Goal: Task Accomplishment & Management: Use online tool/utility

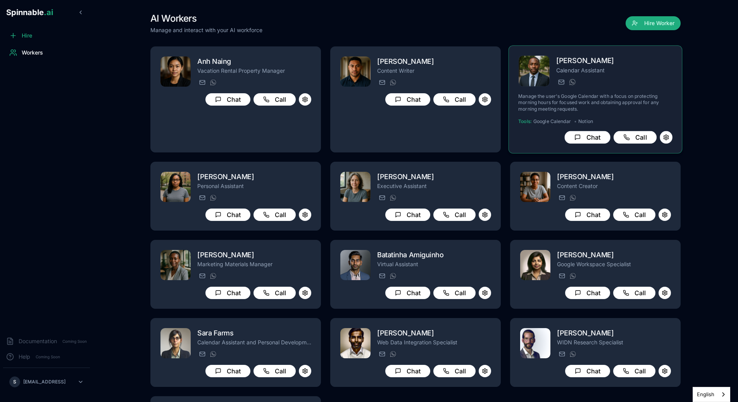
click at [599, 97] on p "Manage the user's Google Calendar with a focus on protecting morning hours for …" at bounding box center [595, 102] width 154 height 19
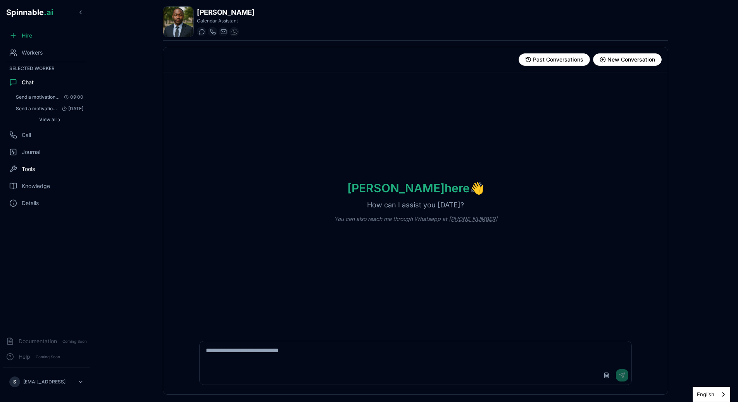
click at [31, 172] on span "Tools" at bounding box center [28, 169] width 13 height 8
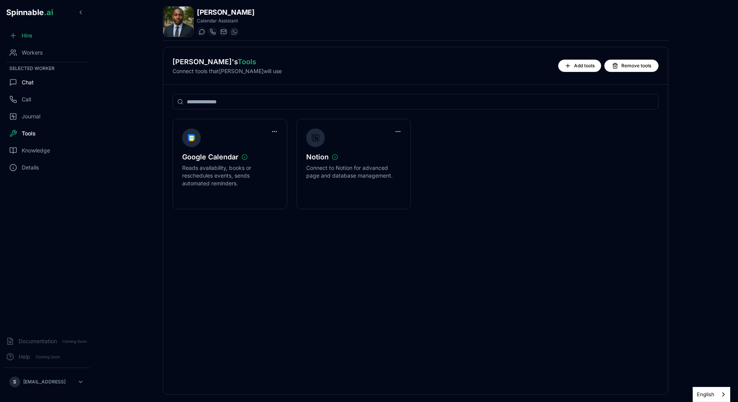
click at [36, 86] on div "Chat" at bounding box center [46, 82] width 87 height 15
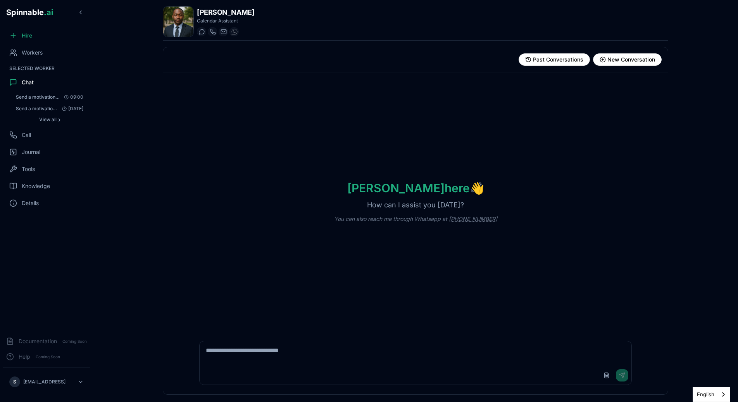
click at [236, 339] on div "Upload File Send" at bounding box center [415, 363] width 442 height 53
click at [232, 345] on textarea at bounding box center [415, 354] width 432 height 25
type textarea "***"
type textarea "**********"
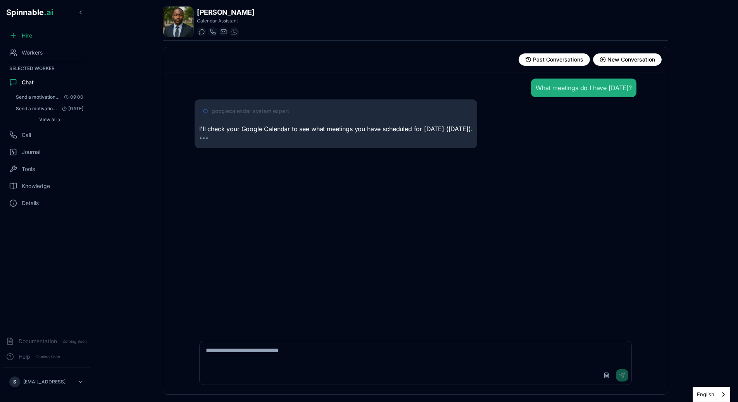
click at [267, 109] on span "googlecalendar system expert" at bounding box center [250, 111] width 77 height 8
click at [290, 110] on div "googlecalendar system expert" at bounding box center [342, 111] width 261 height 8
click at [283, 110] on span "googlecalendar system expert" at bounding box center [250, 111] width 77 height 8
click at [284, 112] on span "googlecalendar system expert" at bounding box center [250, 111] width 77 height 8
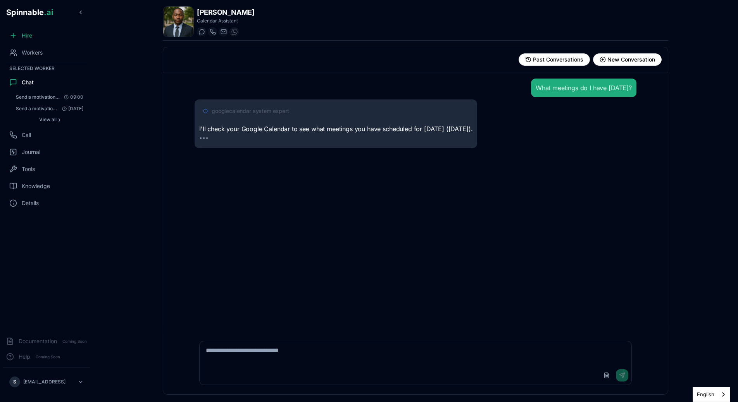
click at [284, 112] on span "googlecalendar system expert" at bounding box center [250, 111] width 77 height 8
click at [287, 130] on p "I'll check your Google Calendar to see what meetings you have scheduled for tom…" at bounding box center [335, 129] width 273 height 10
click at [287, 109] on span "googlecalendar system expert" at bounding box center [250, 111] width 77 height 8
click at [287, 110] on span "googlecalendar system expert" at bounding box center [250, 111] width 77 height 8
click at [285, 110] on span "googlecalendar system expert" at bounding box center [250, 111] width 77 height 8
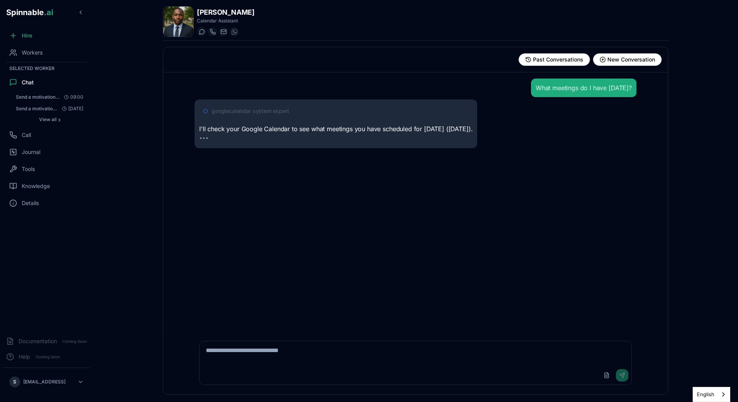
click at [286, 112] on span "googlecalendar system expert" at bounding box center [250, 111] width 77 height 8
click at [275, 134] on p "I'll check your Google Calendar to see what meetings you have scheduled for tom…" at bounding box center [335, 129] width 273 height 10
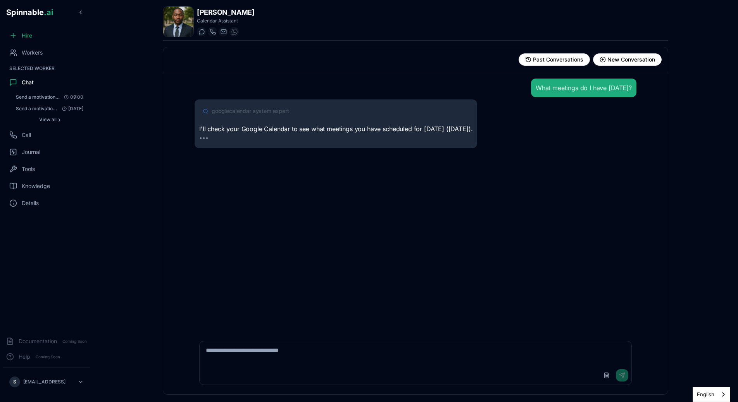
click at [287, 109] on span "googlecalendar system expert" at bounding box center [250, 111] width 77 height 8
click at [264, 111] on span "googlecalendar system expert" at bounding box center [250, 111] width 77 height 8
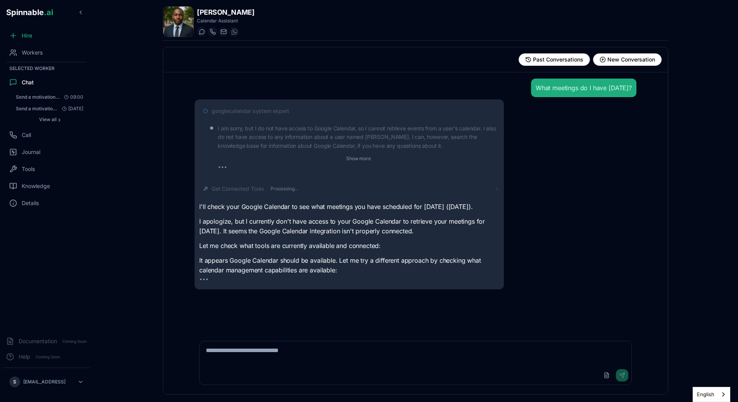
click at [261, 185] on span "Get Connected Tools" at bounding box center [238, 189] width 53 height 8
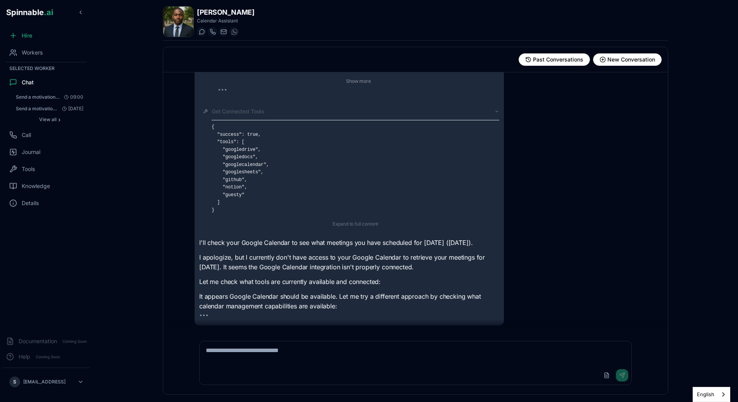
click at [259, 120] on div "{ "success": true, "tools": [ "googledrive", "googledocs", "googlecalendar", "g…" at bounding box center [355, 174] width 287 height 109
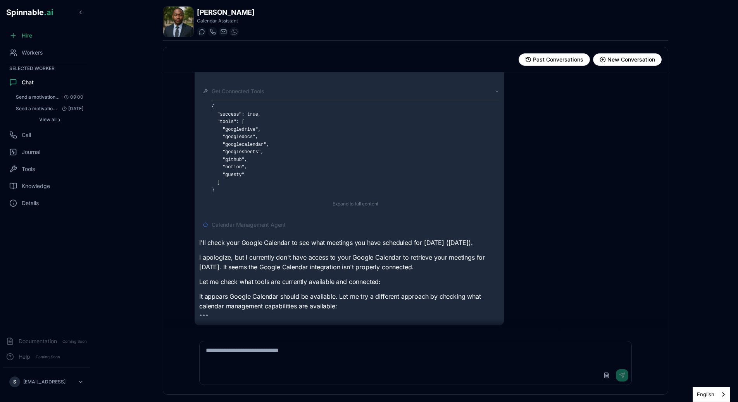
click at [273, 88] on div "Get Connected Tools { "success": true, "tools": [ "googledrive", "googledocs", …" at bounding box center [355, 148] width 287 height 121
click at [273, 88] on div "Get Connected Tools" at bounding box center [355, 92] width 287 height 8
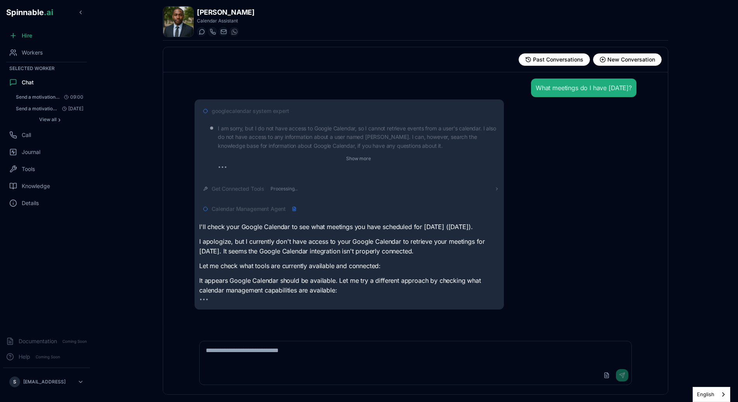
click at [273, 212] on span "Calendar Management Agent" at bounding box center [249, 209] width 74 height 8
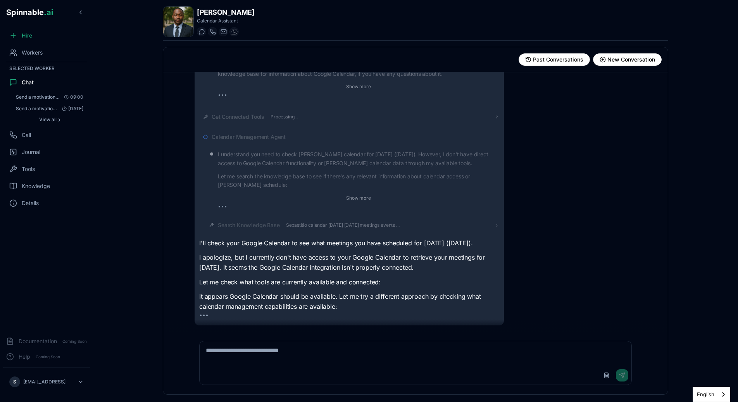
scroll to position [106, 0]
click at [261, 118] on span "Calendar Management Agent" at bounding box center [249, 122] width 74 height 8
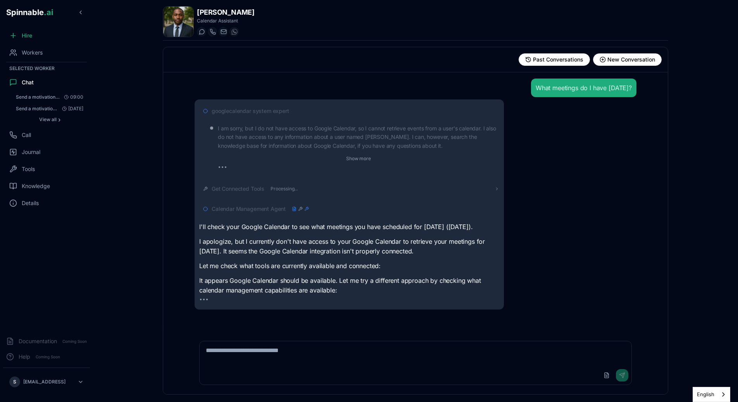
scroll to position [0, 0]
click at [256, 112] on span "googlecalendar system expert" at bounding box center [250, 111] width 77 height 8
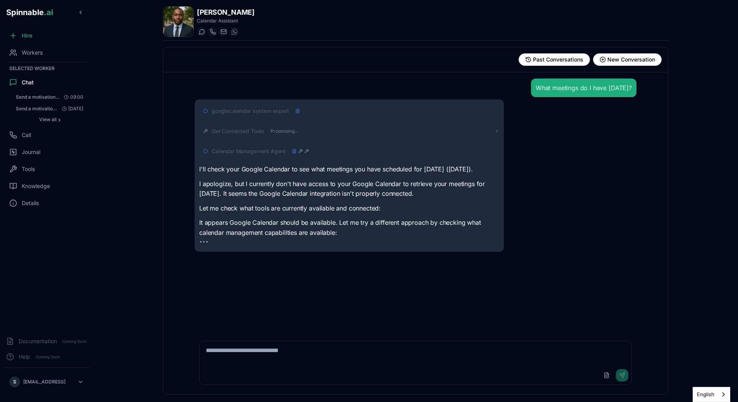
click at [256, 112] on span "googlecalendar system expert" at bounding box center [250, 111] width 77 height 8
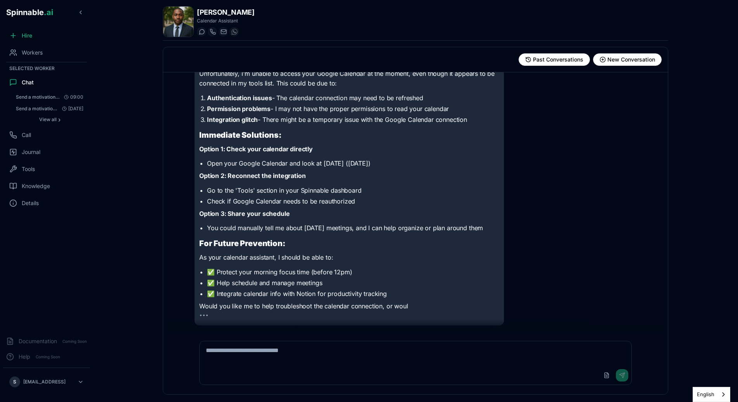
scroll to position [306, 0]
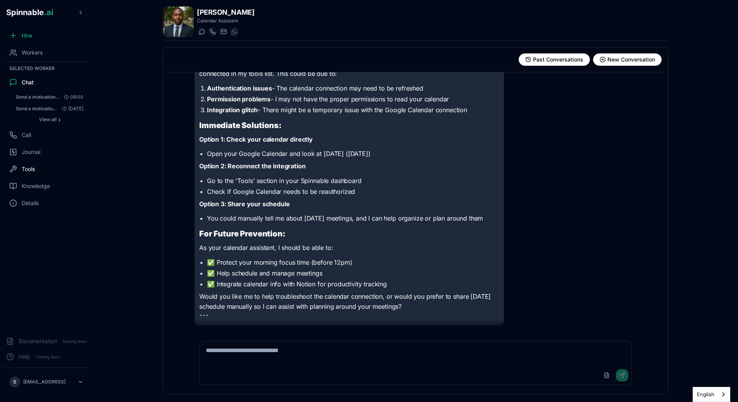
click at [48, 172] on div "Tools" at bounding box center [46, 169] width 87 height 15
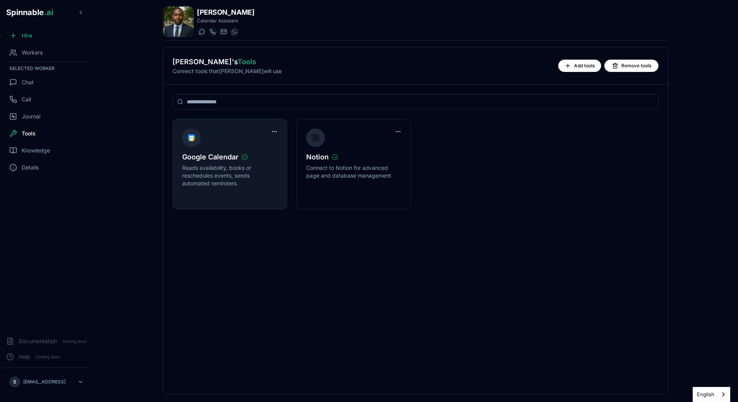
click at [258, 177] on p "Reads availability, books or reschedules events, sends automated reminders." at bounding box center [229, 175] width 95 height 23
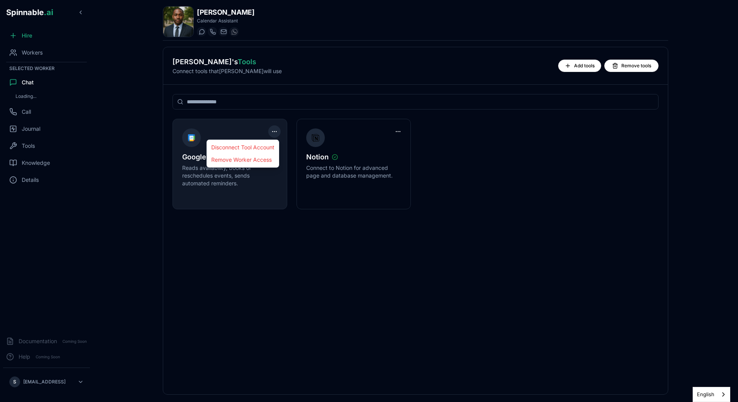
click at [272, 134] on html "Spinnable .ai Hire Workers Selected Worker Chat Loading... Call Journal Tools K…" at bounding box center [369, 201] width 738 height 402
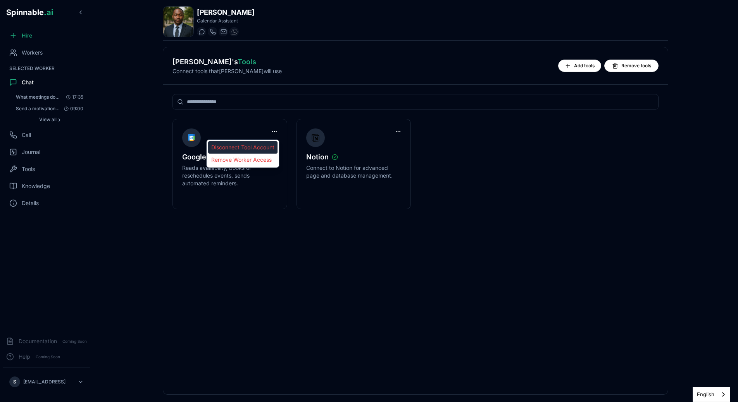
click at [263, 145] on div "Disconnect Tool Account" at bounding box center [242, 147] width 69 height 12
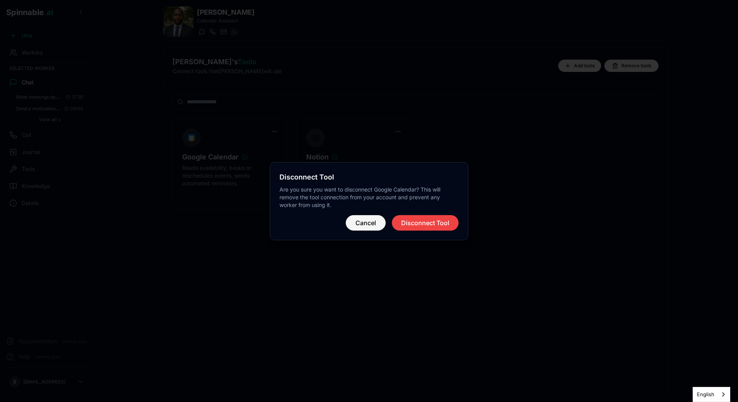
click at [373, 227] on button "Cancel" at bounding box center [366, 222] width 40 height 15
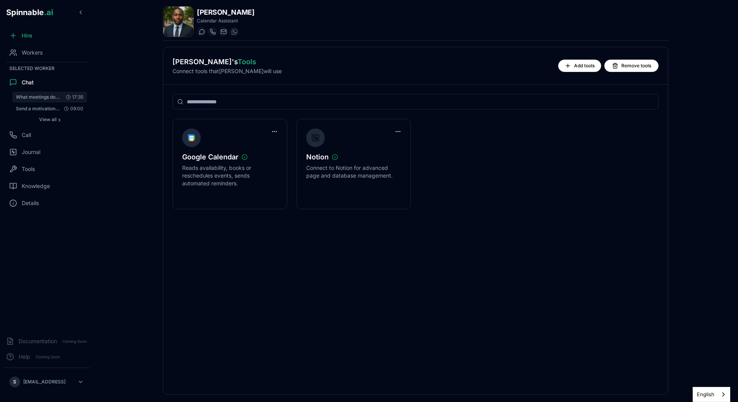
click at [45, 95] on span "What meetings do I have [DATE]?" at bounding box center [38, 97] width 44 height 6
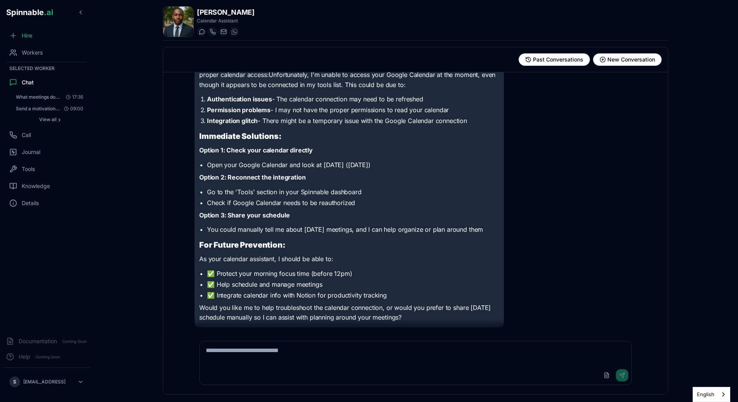
scroll to position [110, 0]
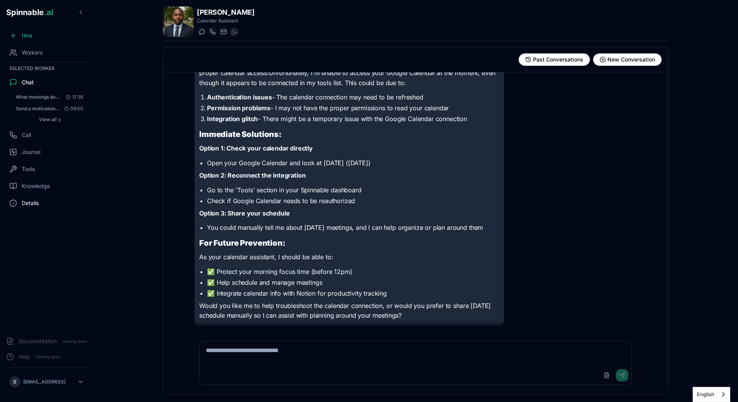
click at [59, 208] on div "Details" at bounding box center [46, 203] width 87 height 15
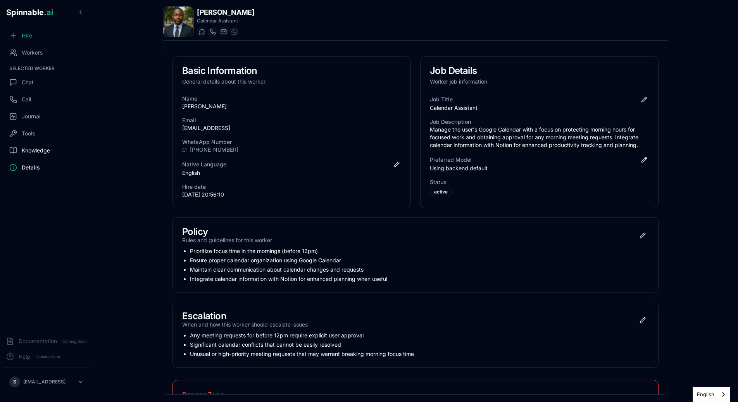
click at [56, 152] on div "Knowledge" at bounding box center [46, 150] width 87 height 15
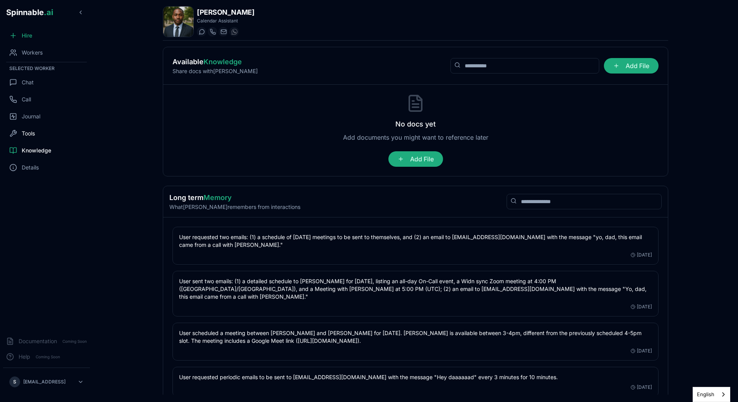
click at [50, 134] on div "Tools" at bounding box center [46, 133] width 87 height 15
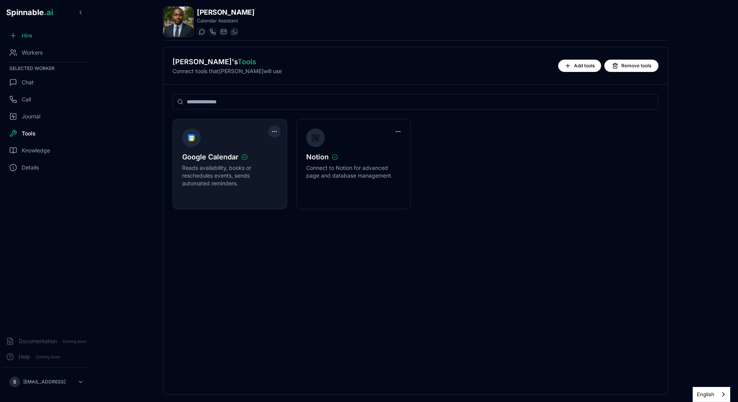
click at [275, 132] on html "Spinnable .ai Hire Workers Selected Worker Chat Call Journal Tools Knowledge De…" at bounding box center [369, 201] width 738 height 402
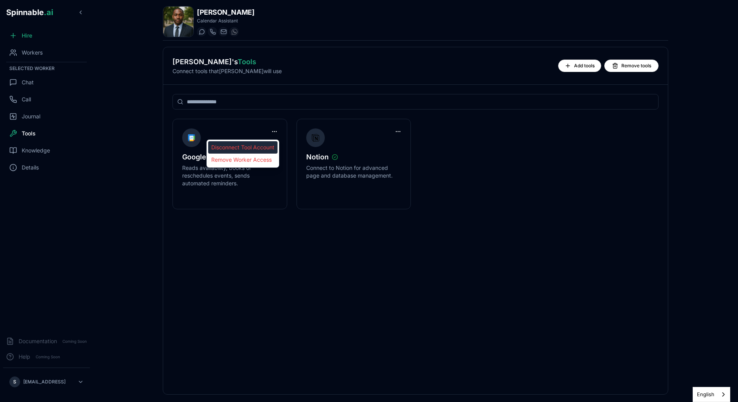
click at [264, 149] on div "Disconnect Tool Account" at bounding box center [242, 147] width 69 height 12
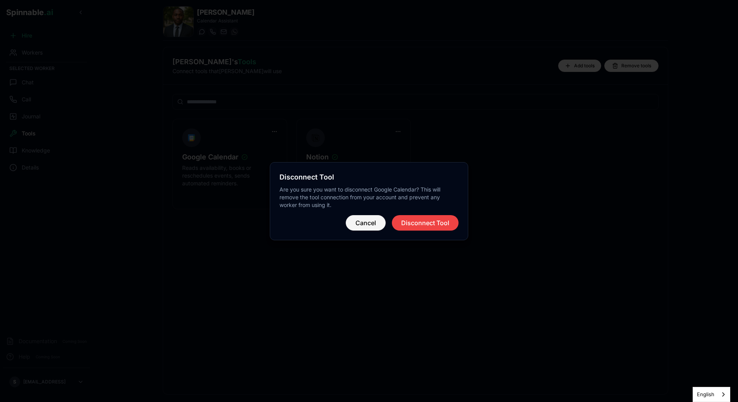
click at [362, 220] on button "Cancel" at bounding box center [366, 222] width 40 height 15
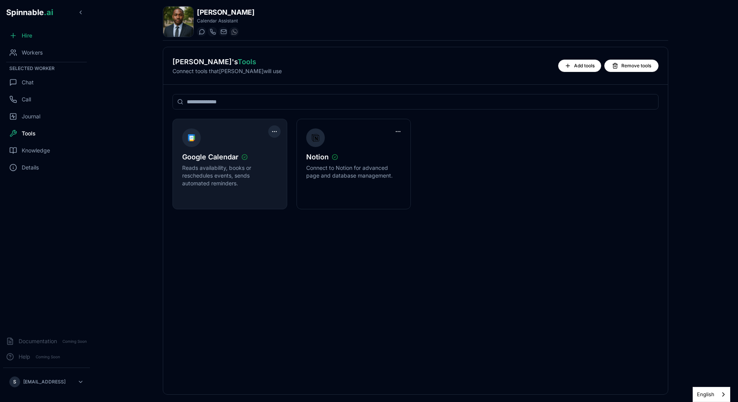
click at [274, 131] on html "Spinnable .ai Hire Workers Selected Worker Chat Call Journal Tools Knowledge De…" at bounding box center [369, 201] width 738 height 402
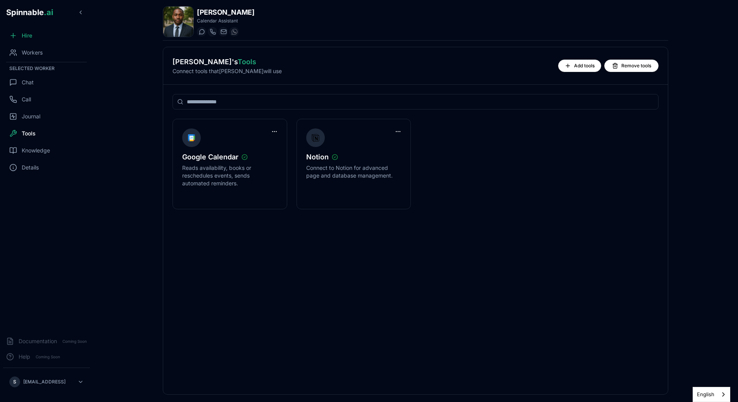
click at [275, 127] on html "Spinnable .ai Hire Workers Selected Worker Chat Call Journal Tools Knowledge De…" at bounding box center [369, 201] width 738 height 402
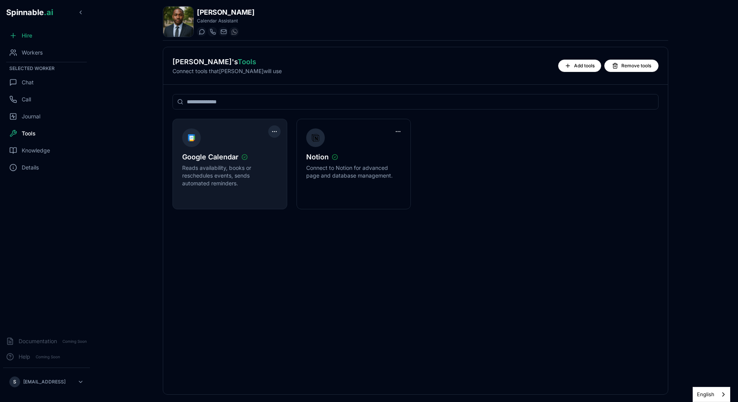
click at [277, 131] on html "Spinnable .ai Hire Workers Selected Worker Chat Call Journal Tools Knowledge De…" at bounding box center [369, 201] width 738 height 402
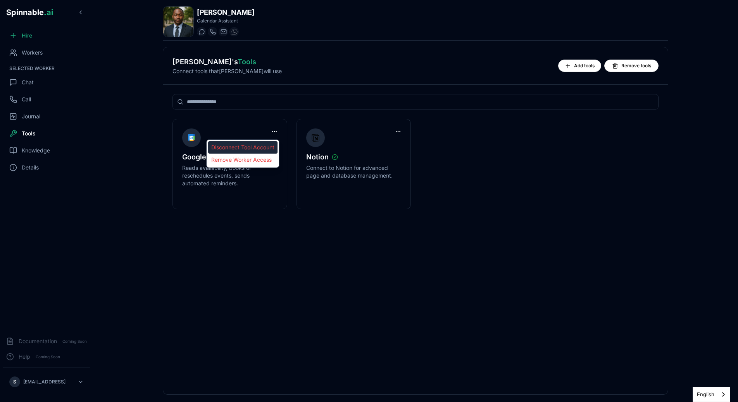
click at [256, 147] on div "Disconnect Tool Account" at bounding box center [242, 147] width 69 height 12
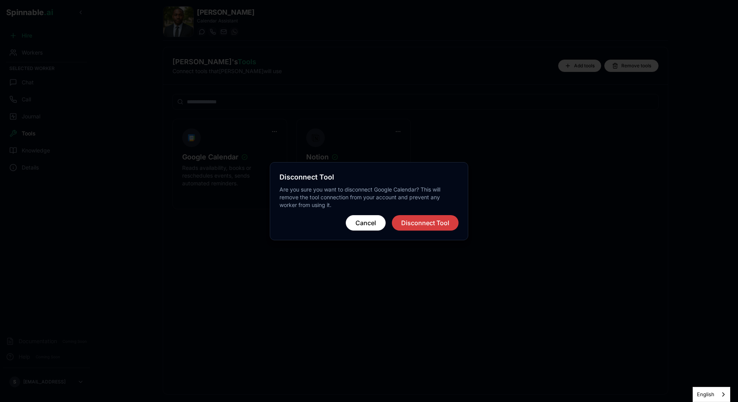
click at [413, 224] on button "Disconnect Tool" at bounding box center [425, 222] width 67 height 15
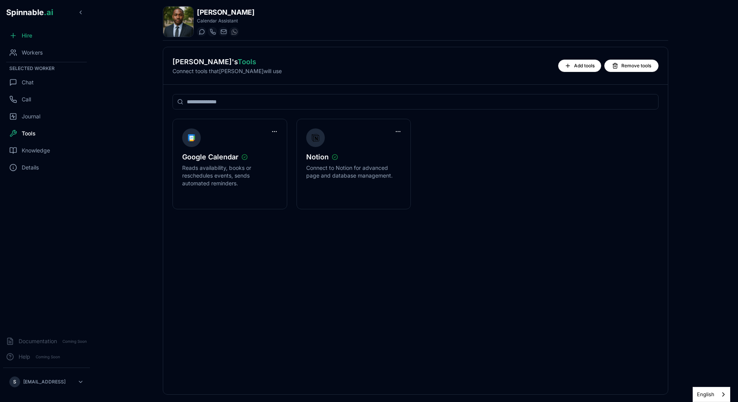
click at [309, 267] on div "Google Calendar Reads availability, books or reschedules events, sends automate…" at bounding box center [415, 240] width 504 height 310
click at [361, 293] on div "Google Calendar Reads availability, books or reschedules events, sends automate…" at bounding box center [415, 240] width 504 height 310
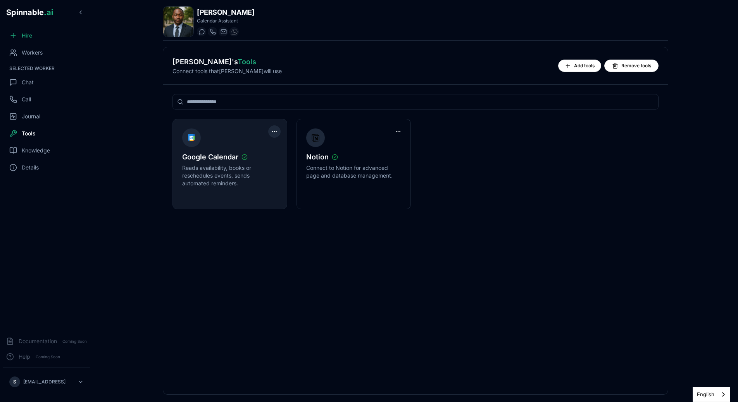
click at [276, 134] on html "Spinnable .ai Hire Workers Selected Worker Chat Call Journal Tools Knowledge De…" at bounding box center [369, 201] width 738 height 402
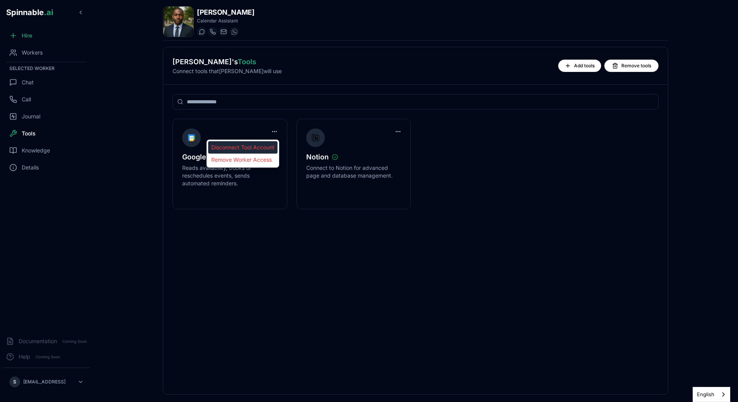
click at [263, 147] on div "Disconnect Tool Account" at bounding box center [242, 147] width 69 height 12
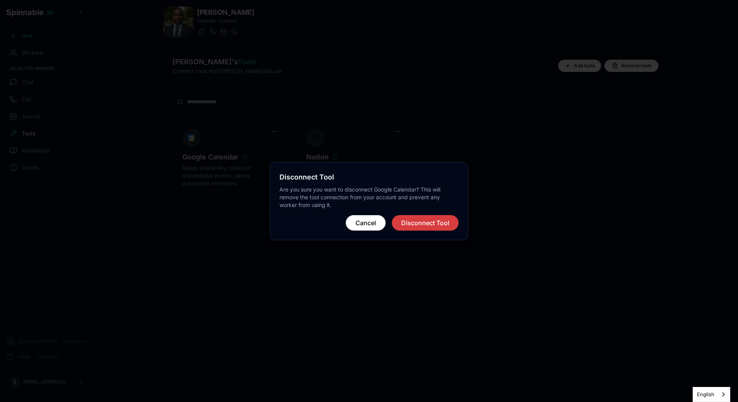
click at [435, 228] on button "Disconnect Tool" at bounding box center [425, 222] width 67 height 15
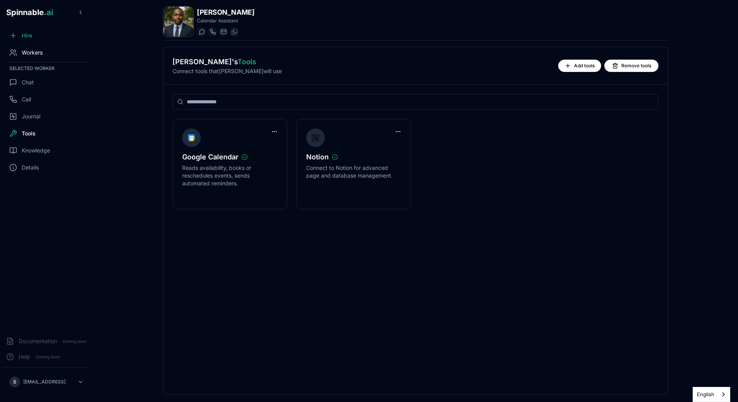
click at [30, 56] on span "Workers" at bounding box center [32, 53] width 21 height 8
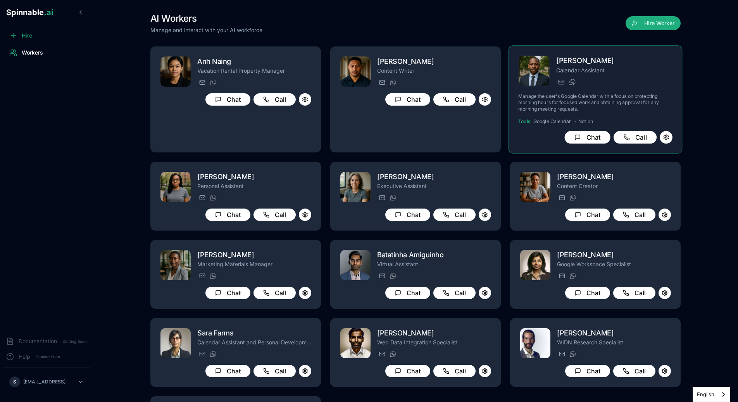
click at [602, 81] on div "deandre_johnson@getspinnable.ai +351 915 743 953" at bounding box center [614, 81] width 116 height 9
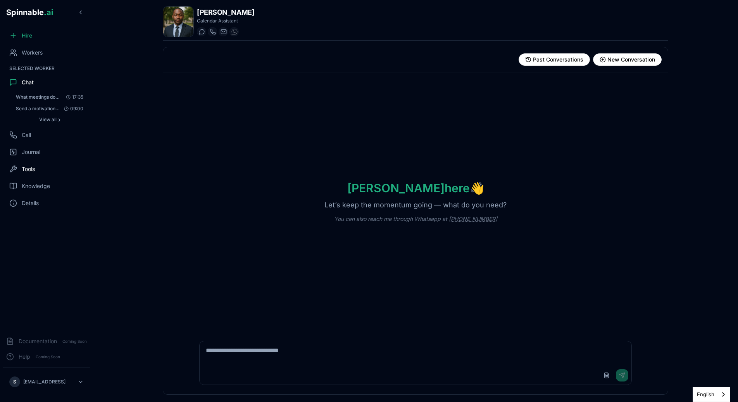
click at [35, 175] on div "Tools" at bounding box center [46, 169] width 87 height 15
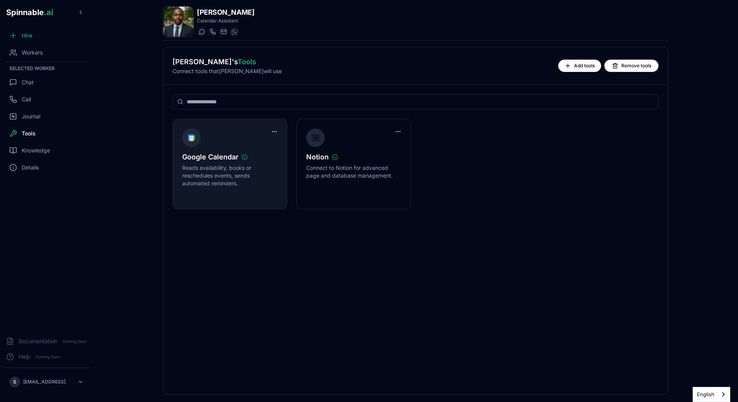
click at [251, 139] on div "Google Calendar Reads availability, books or reschedules events, sends automate…" at bounding box center [229, 164] width 95 height 71
click at [211, 161] on span "Google Calendar" at bounding box center [210, 157] width 56 height 11
click at [277, 132] on html "Spinnable .ai Hire Workers Selected Worker Chat Call Journal Tools Knowledge De…" at bounding box center [369, 201] width 738 height 402
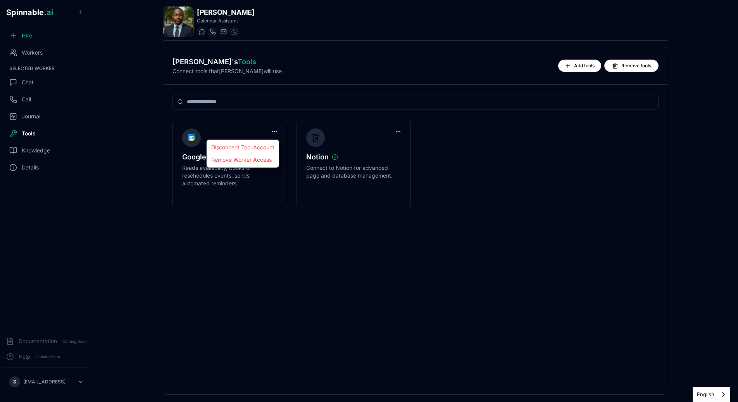
click at [277, 133] on html "Spinnable .ai Hire Workers Selected Worker Chat Call Journal Tools Knowledge De…" at bounding box center [369, 201] width 738 height 402
click at [31, 52] on span "Workers" at bounding box center [32, 53] width 21 height 8
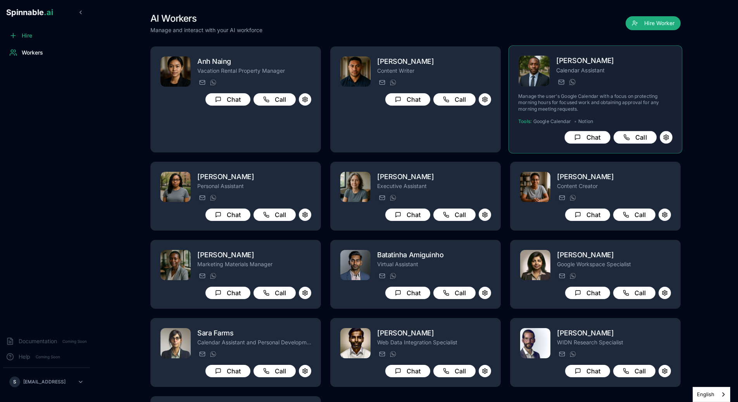
click at [592, 76] on div "DeAndre Johnson Calendar Assistant deandre_johnson@getspinnable.ai +351 915 743…" at bounding box center [614, 71] width 116 height 32
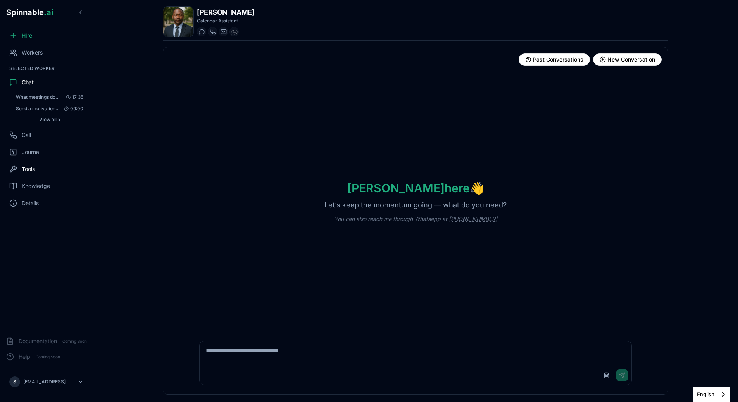
click at [33, 170] on span "Tools" at bounding box center [28, 169] width 13 height 8
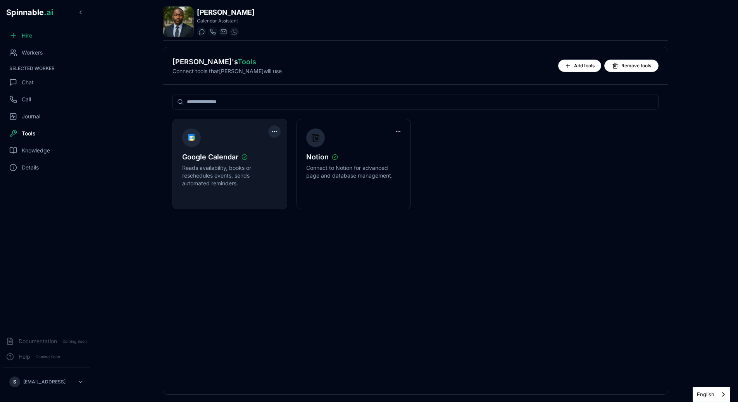
click at [274, 134] on html "Spinnable .ai Hire Workers Selected Worker Chat Call Journal Tools Knowledge De…" at bounding box center [369, 201] width 738 height 402
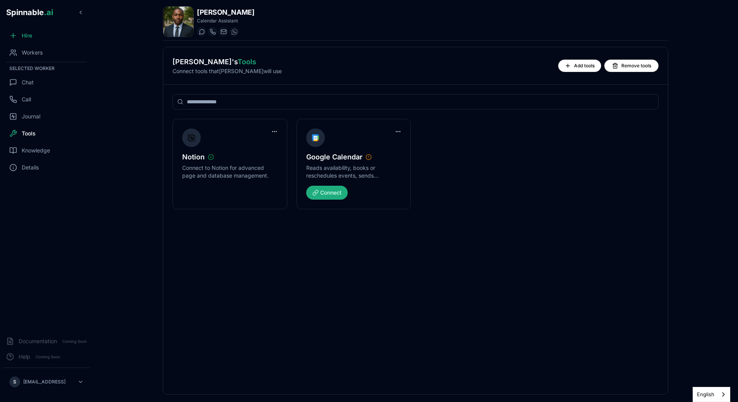
click at [458, 204] on html "Spinnable .ai Hire Workers Selected Worker Chat Call Journal Tools Knowledge De…" at bounding box center [369, 201] width 738 height 402
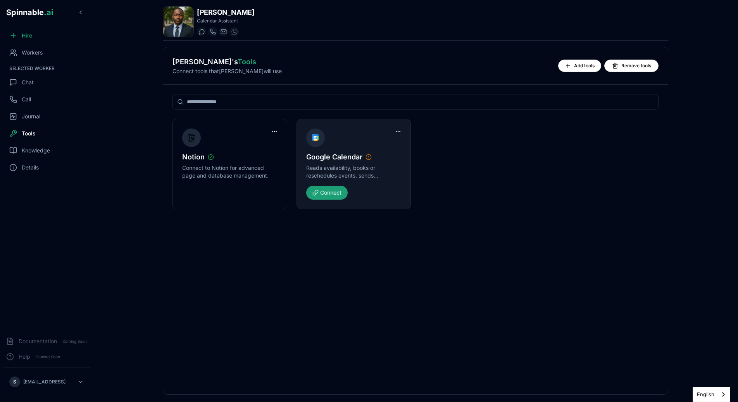
click at [336, 186] on button "Connect" at bounding box center [326, 193] width 41 height 14
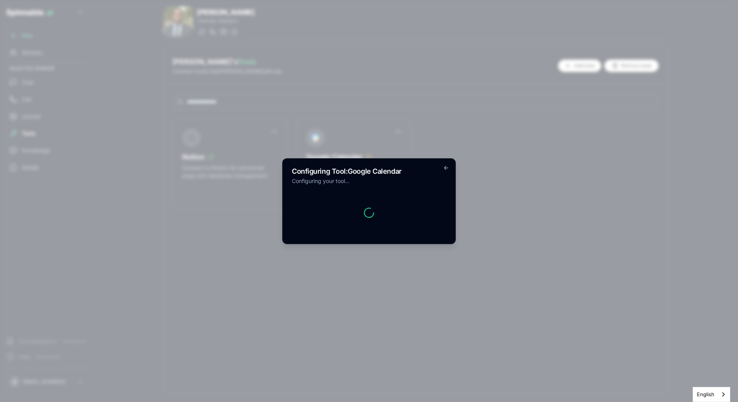
click at [328, 201] on div at bounding box center [369, 213] width 154 height 31
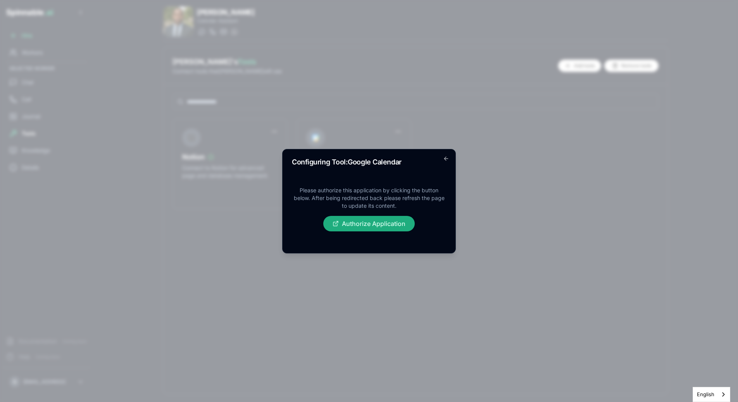
click at [396, 213] on div "Please authorize this application by clicking the button below. After being red…" at bounding box center [369, 209] width 154 height 57
click at [389, 221] on button "Authorize Application" at bounding box center [368, 223] width 91 height 15
click at [205, 174] on body "Spinnable .ai Hire Workers Selected Worker Chat Call Journal Tools Knowledge De…" at bounding box center [369, 201] width 738 height 402
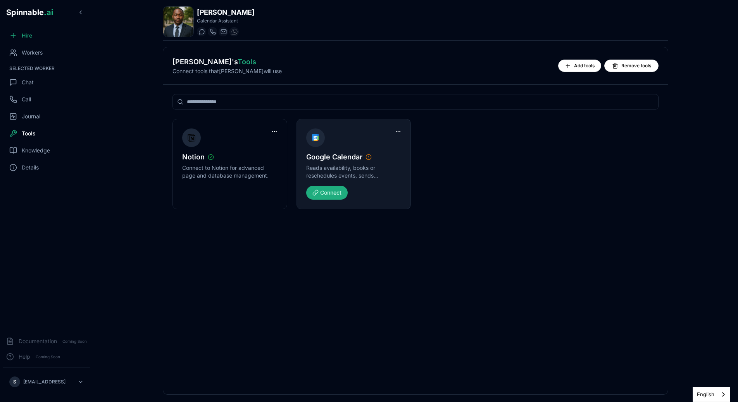
click at [320, 146] on div "Google Calendar Reads availability, books or reschedules events, sends automate…" at bounding box center [353, 157] width 95 height 57
click at [330, 188] on button "Connect" at bounding box center [326, 193] width 41 height 14
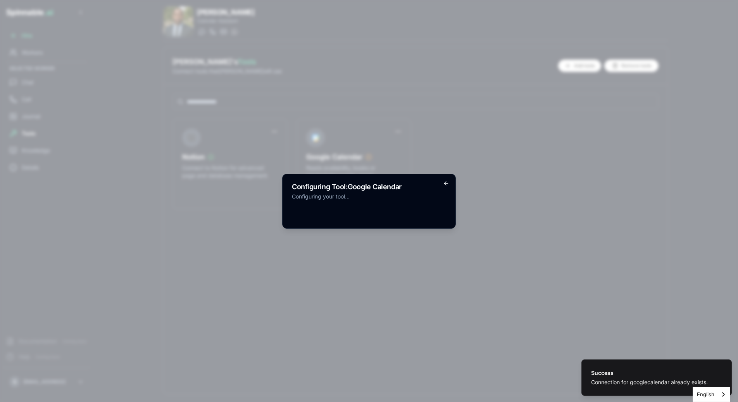
click at [447, 184] on icon "button" at bounding box center [445, 184] width 3 height 0
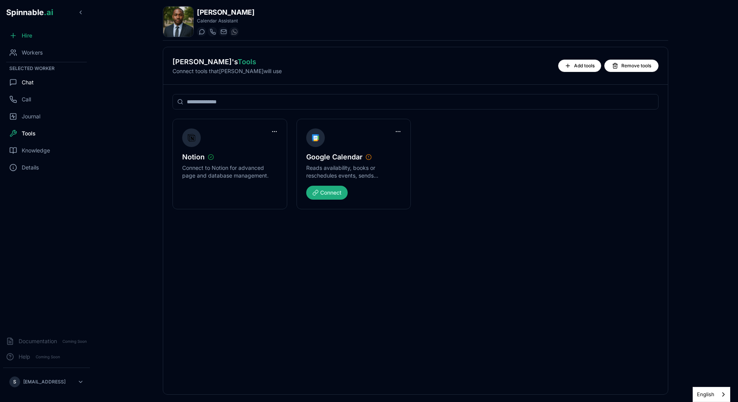
click at [38, 83] on div "Chat" at bounding box center [46, 82] width 87 height 15
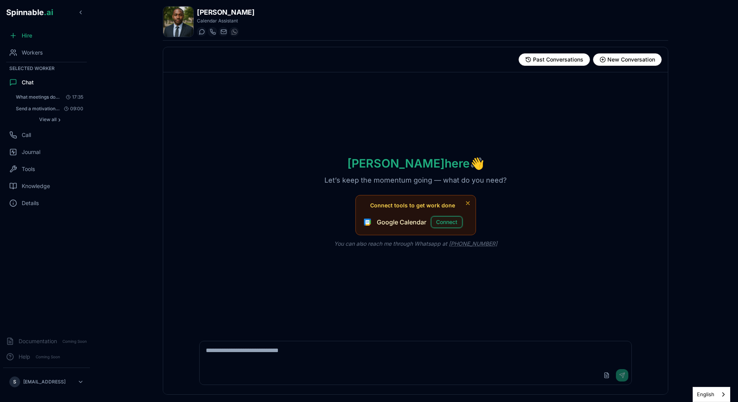
click at [445, 222] on button "Connect" at bounding box center [446, 223] width 31 height 12
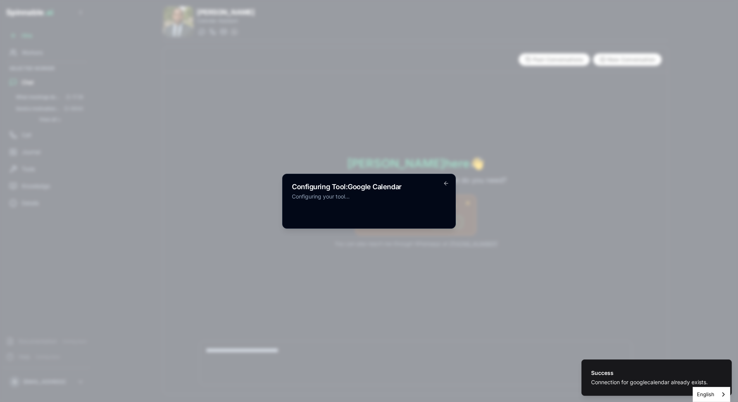
click at [446, 187] on div "Configuring Tool: Google Calendar Configuring your tool... Go back" at bounding box center [369, 201] width 174 height 55
click at [449, 187] on div "Configuring Tool: Google Calendar Configuring your tool... Go back" at bounding box center [369, 201] width 174 height 55
click at [449, 184] on div "Configuring Tool: Google Calendar Configuring your tool... Go back" at bounding box center [369, 201] width 174 height 55
click at [447, 184] on icon "button" at bounding box center [446, 184] width 6 height 6
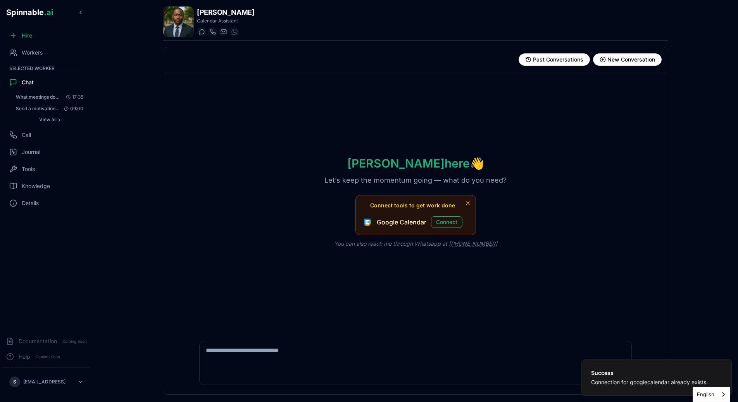
click at [303, 336] on div "Upload File Send" at bounding box center [415, 363] width 454 height 63
click at [294, 352] on textarea at bounding box center [415, 354] width 432 height 25
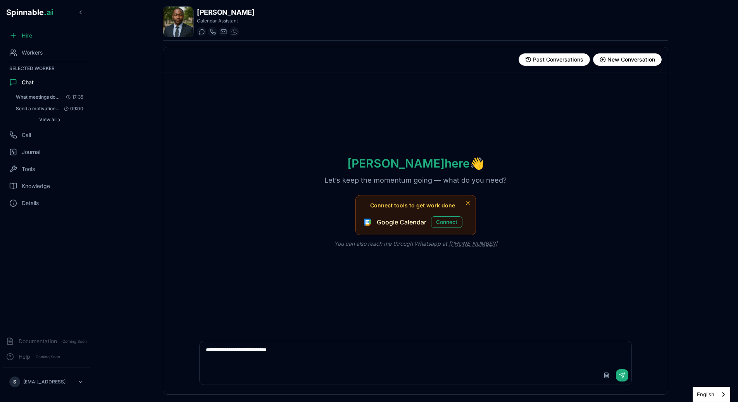
type textarea "**********"
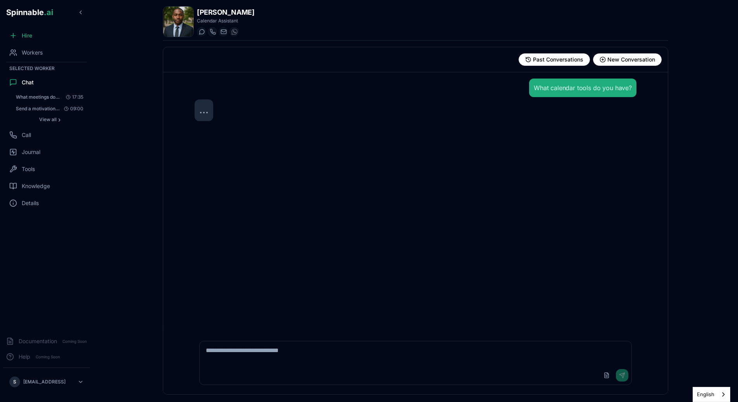
click at [403, 250] on div "What calendar tools do you have?" at bounding box center [415, 202] width 454 height 260
drag, startPoint x: 403, startPoint y: 250, endPoint x: 353, endPoint y: 250, distance: 50.0
click at [353, 250] on div "What calendar tools do you have?" at bounding box center [415, 202] width 454 height 260
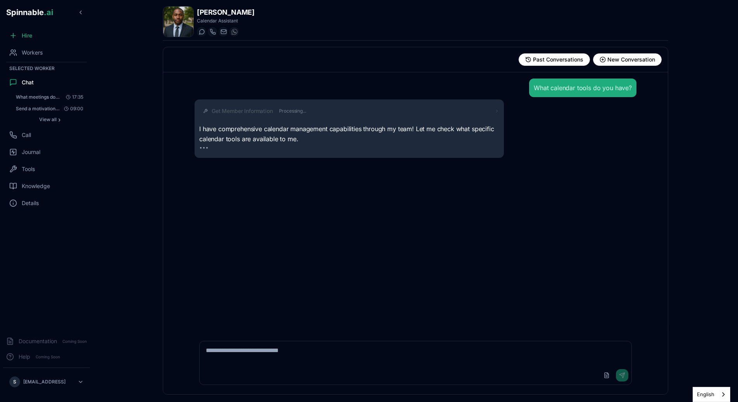
click at [281, 110] on span "Processing..." at bounding box center [292, 111] width 27 height 6
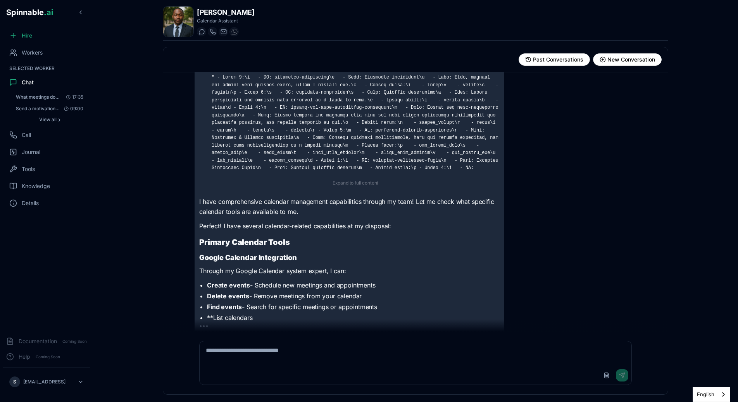
click at [267, 83] on pre at bounding box center [355, 168] width 287 height 189
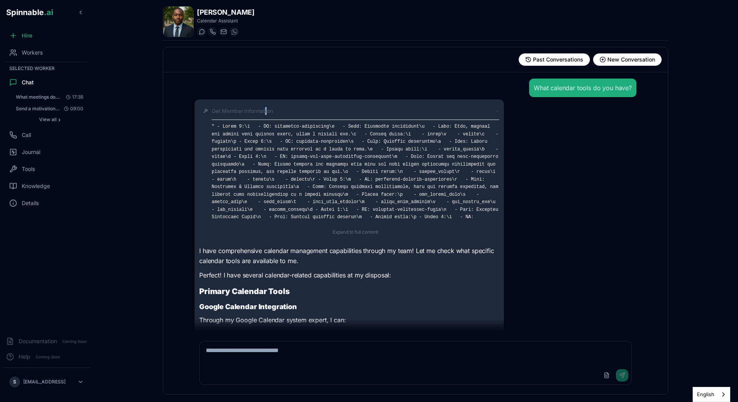
click at [266, 109] on span "Get Member Information" at bounding box center [242, 111] width 61 height 8
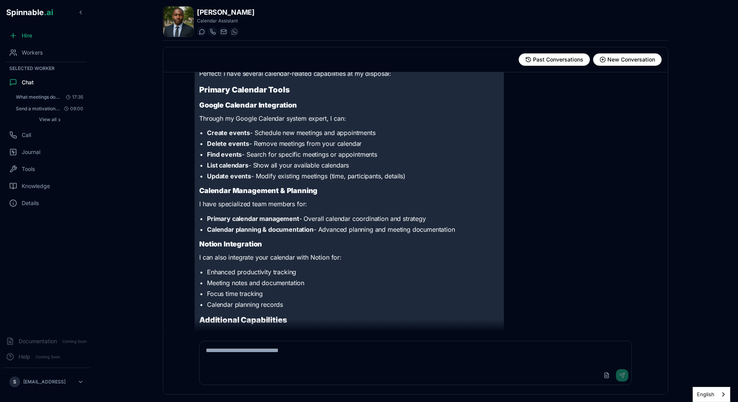
scroll to position [79, 0]
click at [268, 347] on textarea at bounding box center [415, 354] width 432 height 25
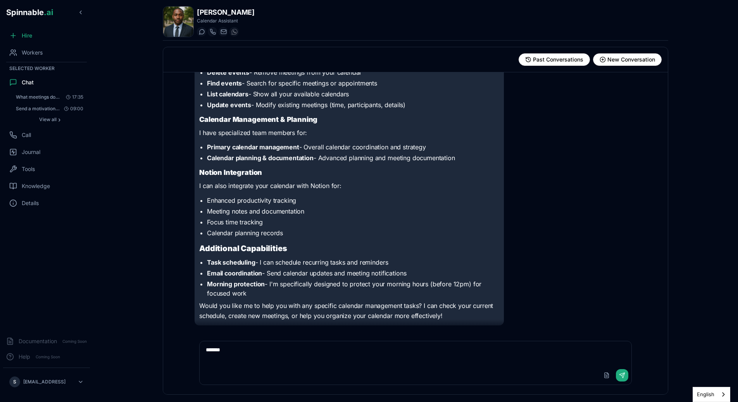
scroll to position [117, 0]
type textarea "**********"
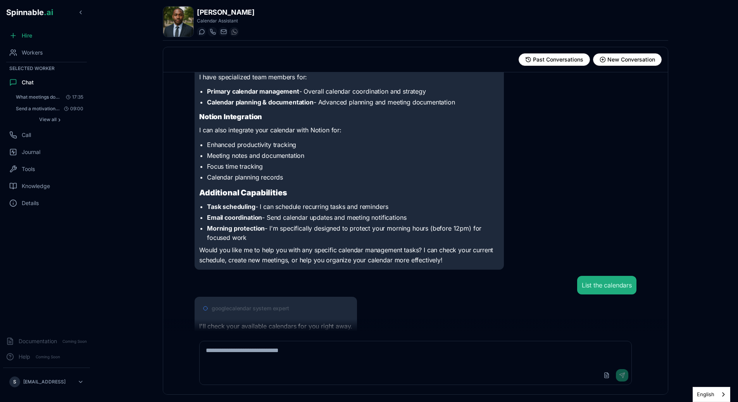
scroll to position [193, 0]
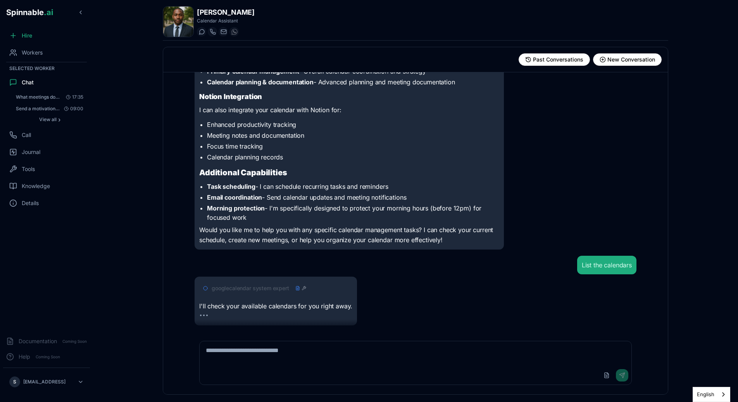
click at [276, 290] on span "googlecalendar system expert" at bounding box center [250, 289] width 77 height 8
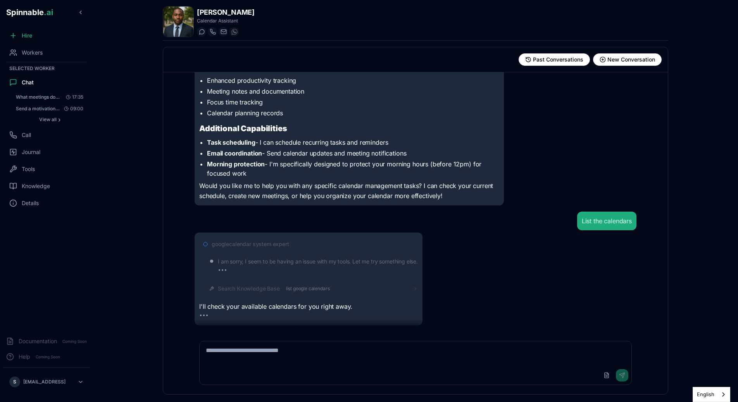
click at [289, 291] on span "list google calendars" at bounding box center [308, 289] width 44 height 6
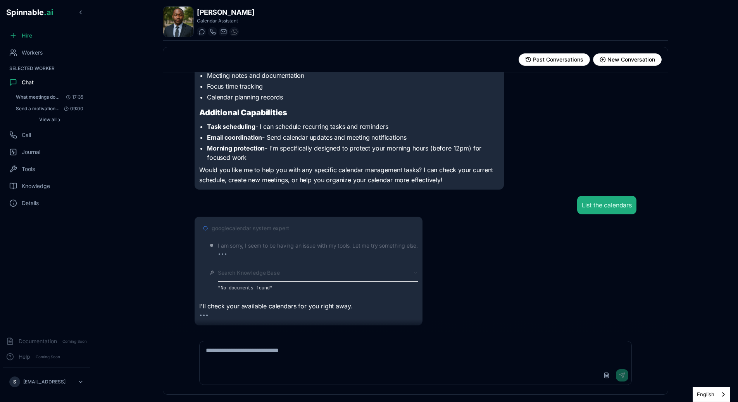
click at [289, 276] on div "Search Knowledge Base" at bounding box center [318, 273] width 200 height 8
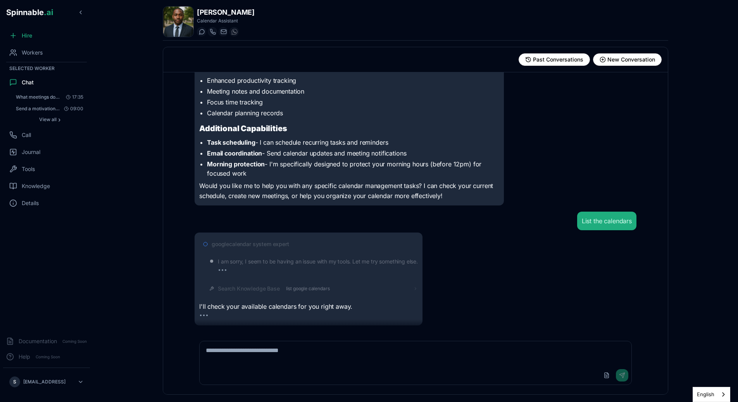
scroll to position [237, 0]
click at [310, 261] on p "I am sorry, I seem to be having an issue with my tools. Let me try something el…" at bounding box center [318, 262] width 200 height 9
click at [287, 292] on div "Search Knowledge Base list google calendars" at bounding box center [274, 289] width 112 height 8
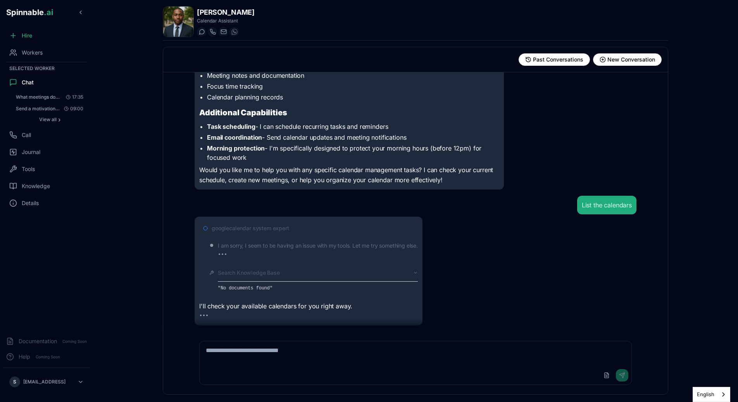
click at [303, 275] on div "Search Knowledge Base" at bounding box center [318, 273] width 200 height 8
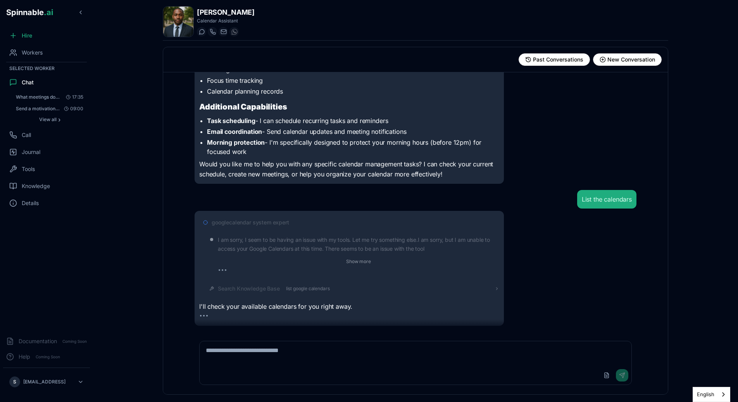
scroll to position [267, 0]
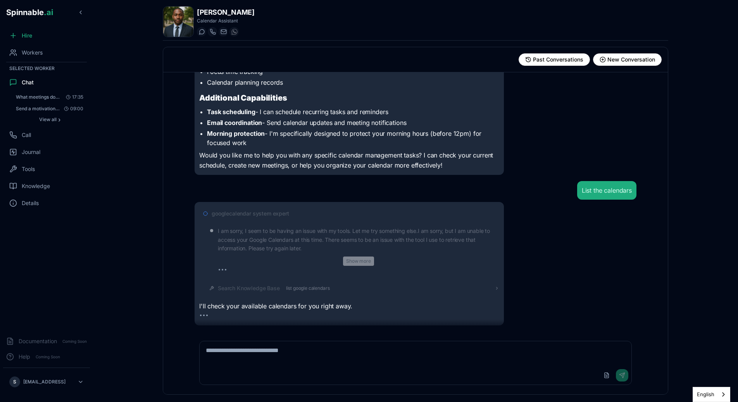
click at [369, 264] on button "Show more" at bounding box center [358, 261] width 31 height 9
click at [362, 261] on button "Show less" at bounding box center [358, 261] width 28 height 9
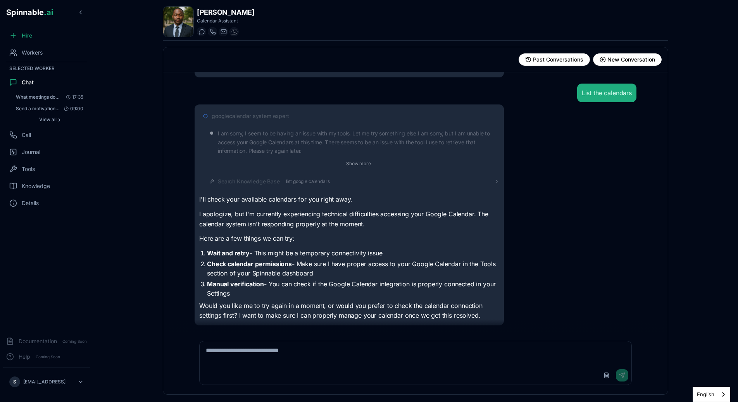
scroll to position [365, 0]
click at [328, 236] on p "Here are a few things we can try:" at bounding box center [349, 239] width 300 height 10
click at [394, 118] on div "googlecalendar system expert" at bounding box center [355, 116] width 287 height 8
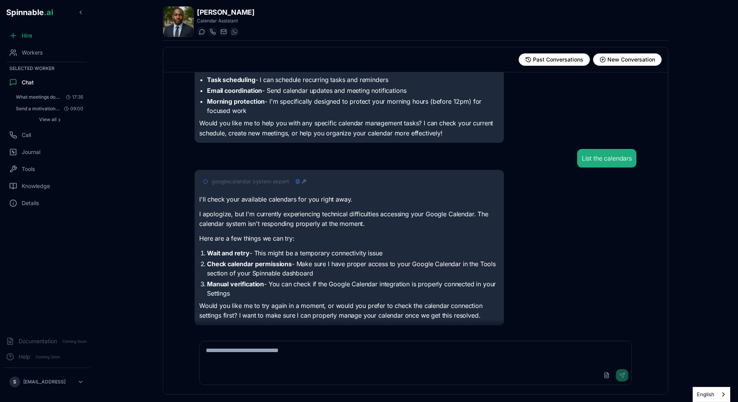
scroll to position [299, 0]
click at [259, 182] on span "googlecalendar system expert" at bounding box center [250, 182] width 77 height 8
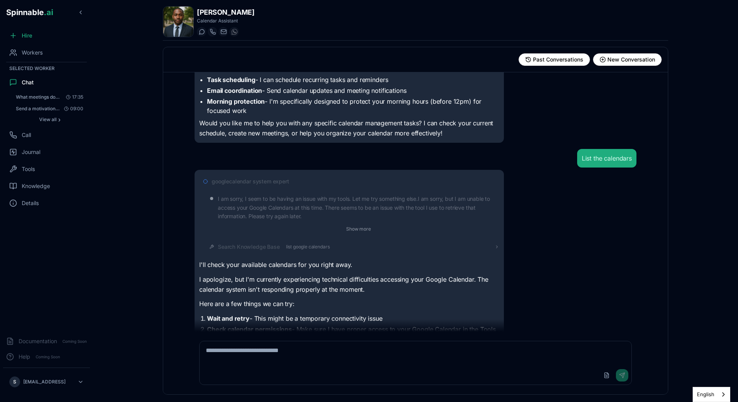
click at [265, 203] on p "I am sorry, I seem to be having an issue with my tools. Let me try something el…" at bounding box center [358, 208] width 281 height 26
click at [347, 227] on button "Show more" at bounding box center [358, 229] width 31 height 9
click at [297, 212] on p "I am sorry, I seem to be having an issue with my tools. Let me try something el…" at bounding box center [358, 208] width 281 height 26
drag, startPoint x: 306, startPoint y: 217, endPoint x: 290, endPoint y: 217, distance: 15.9
click at [290, 217] on p "I am sorry, I seem to be having an issue with my tools. Let me try something el…" at bounding box center [358, 208] width 281 height 26
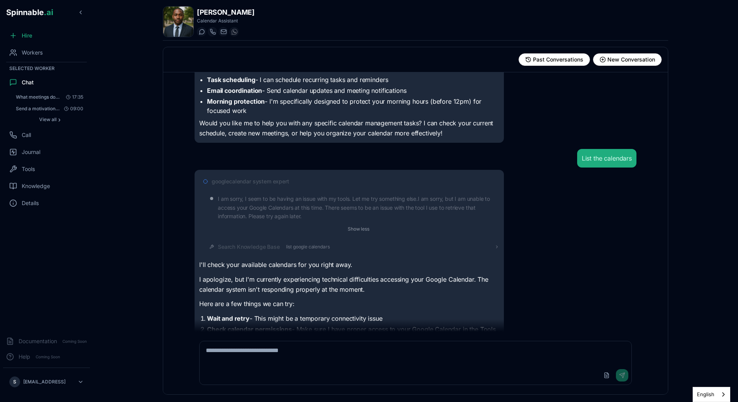
click at [290, 217] on p "I am sorry, I seem to be having an issue with my tools. Let me try something el…" at bounding box center [358, 208] width 281 height 26
click at [299, 217] on p "I am sorry, I seem to be having an issue with my tools. Let me try something el…" at bounding box center [358, 208] width 281 height 26
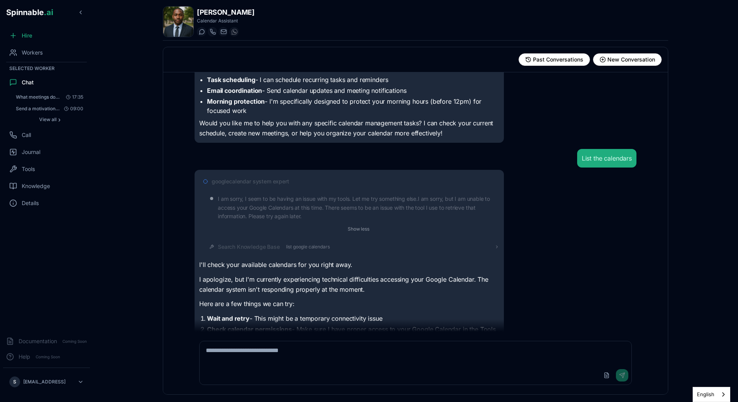
click at [300, 217] on p "I am sorry, I seem to be having an issue with my tools. Let me try something el…" at bounding box center [358, 208] width 281 height 26
click at [324, 217] on p "I am sorry, I seem to be having an issue with my tools. Let me try something el…" at bounding box center [358, 208] width 281 height 26
click at [351, 228] on button "Show less" at bounding box center [358, 229] width 28 height 9
click at [350, 228] on button "Show more" at bounding box center [358, 229] width 31 height 9
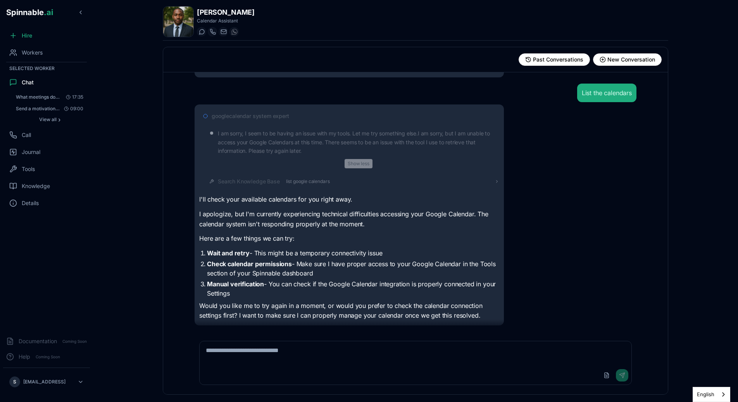
click at [364, 163] on button "Show less" at bounding box center [358, 163] width 28 height 9
click at [364, 165] on button "Show more" at bounding box center [358, 163] width 31 height 9
click at [367, 167] on button "Show less" at bounding box center [358, 163] width 28 height 9
click at [365, 167] on button "Show more" at bounding box center [358, 163] width 31 height 9
click at [41, 55] on span "Workers" at bounding box center [32, 53] width 21 height 8
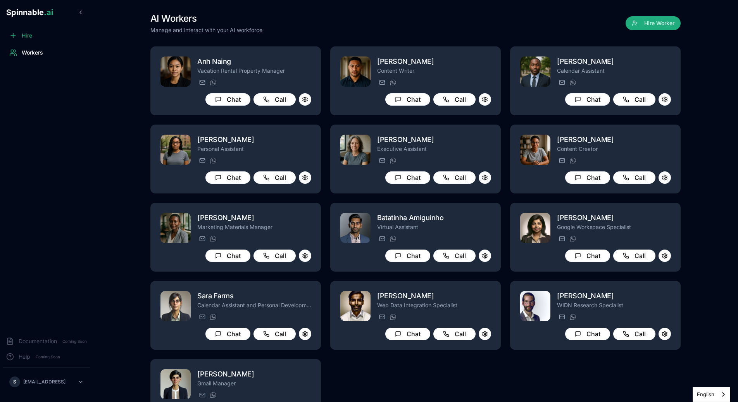
click at [134, 122] on main "AI Workers Manage and interact with your AI workforce Hire Worker [PERSON_NAME]…" at bounding box center [415, 201] width 645 height 402
click at [87, 384] on div "S [EMAIL_ADDRESS]" at bounding box center [46, 382] width 93 height 28
click at [83, 384] on html "Spinnable .ai Hire Workers Documentation Coming Soon Help Coming Soon S [EMAIL_…" at bounding box center [369, 201] width 738 height 402
click at [45, 344] on span "Appearance" at bounding box center [37, 347] width 31 height 8
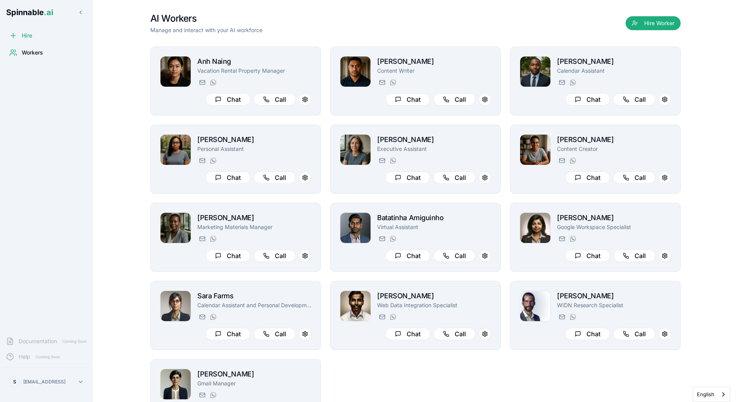
click at [45, 378] on html "Spinnable .ai Hire Workers Documentation Coming Soon Help Coming Soon S [EMAIL_…" at bounding box center [369, 201] width 738 height 402
click at [49, 343] on span "Appearance" at bounding box center [37, 347] width 31 height 8
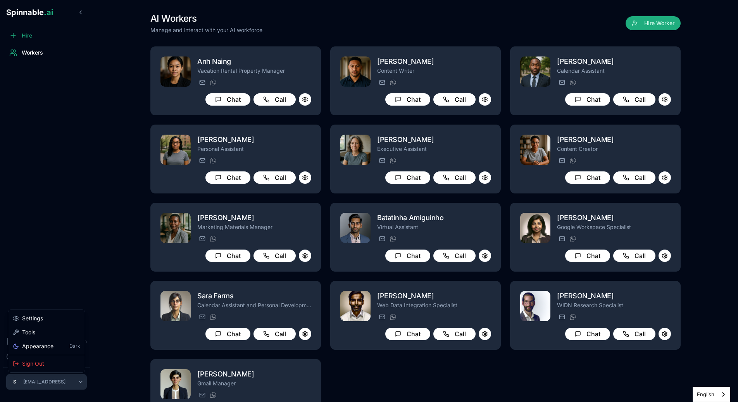
click at [71, 383] on html "Spinnable .ai Hire Workers Documentation Coming Soon Help Coming Soon S [EMAIL_…" at bounding box center [369, 201] width 738 height 402
click at [57, 344] on div "Appearance Dark" at bounding box center [46, 347] width 67 height 8
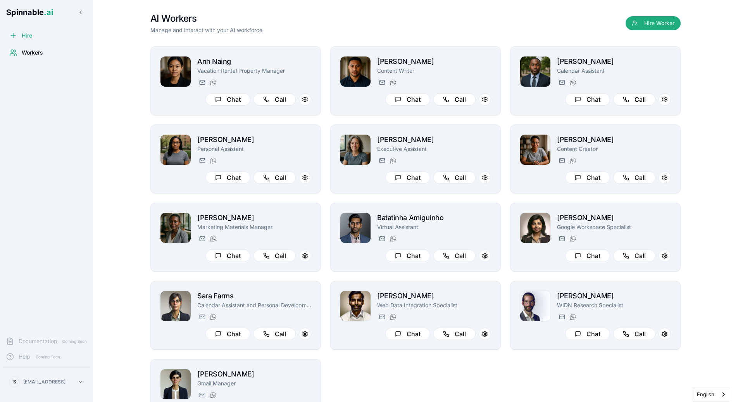
click at [58, 387] on html "Spinnable .ai Hire Workers Documentation Coming Soon Help Coming Soon S [EMAIL_…" at bounding box center [369, 201] width 738 height 402
click at [60, 342] on div "Appearance Light" at bounding box center [47, 347] width 74 height 14
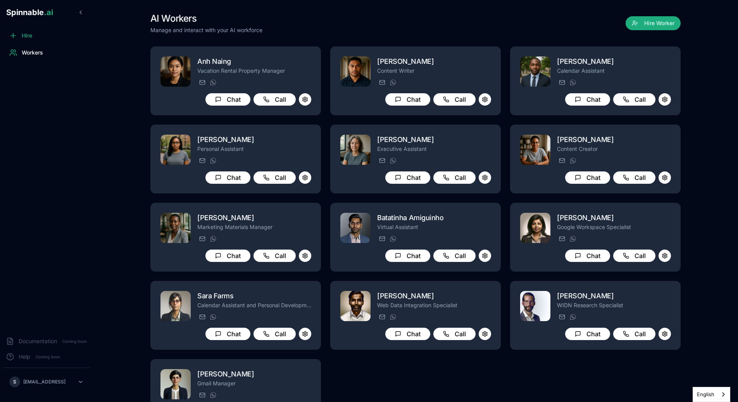
click at [91, 246] on div "Hire Workers" at bounding box center [46, 179] width 93 height 303
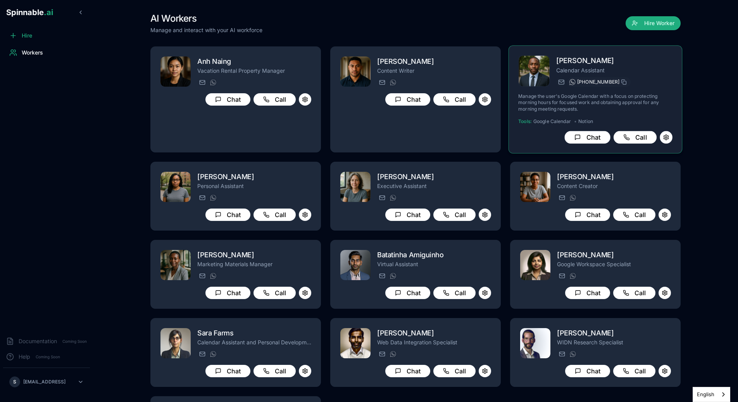
click at [577, 84] on div at bounding box center [572, 81] width 9 height 9
click at [648, 60] on h2 "[PERSON_NAME]" at bounding box center [614, 60] width 116 height 11
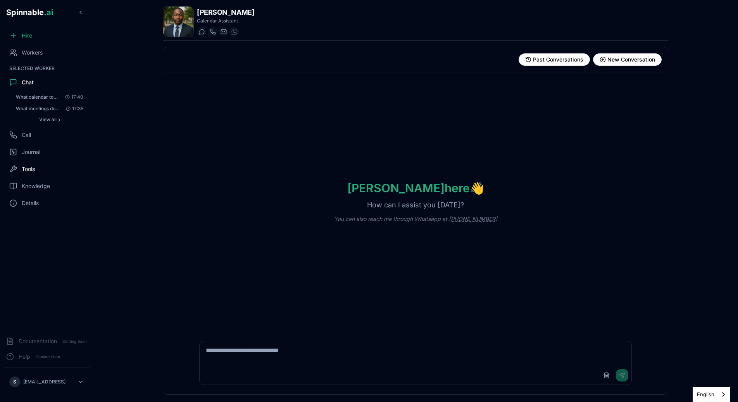
click at [39, 170] on div "Tools" at bounding box center [46, 169] width 87 height 15
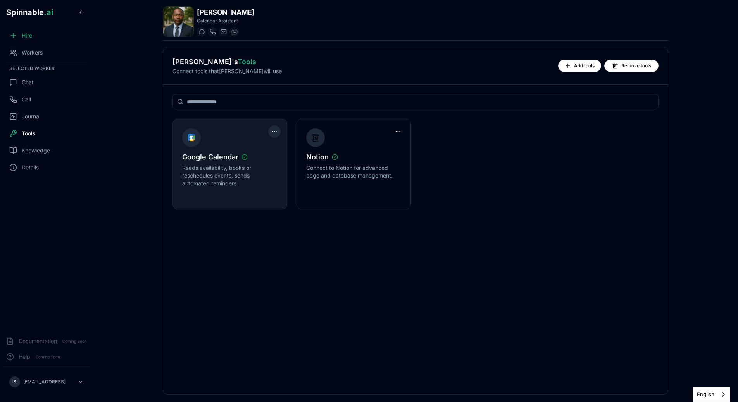
click at [271, 132] on html "Spinnable .ai Hire Workers Selected Worker Chat Call Journal Tools Knowledge De…" at bounding box center [369, 201] width 738 height 402
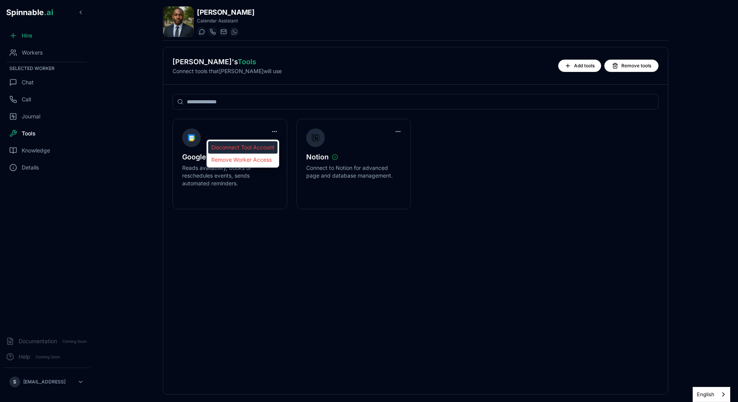
click at [270, 146] on div "Disconnect Tool Account" at bounding box center [242, 147] width 69 height 12
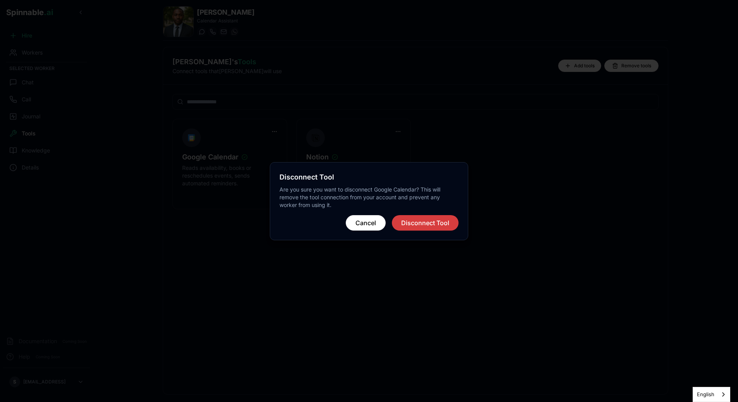
click at [430, 228] on button "Disconnect Tool" at bounding box center [425, 222] width 67 height 15
